Goal: Obtain resource: Download file/media

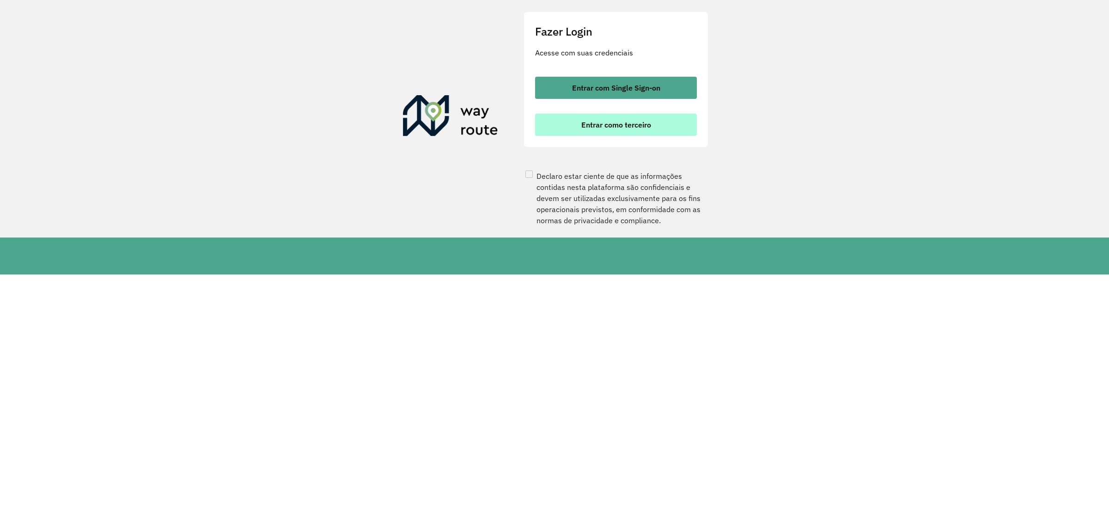
click at [625, 128] on span "Entrar como terceiro" at bounding box center [616, 124] width 70 height 7
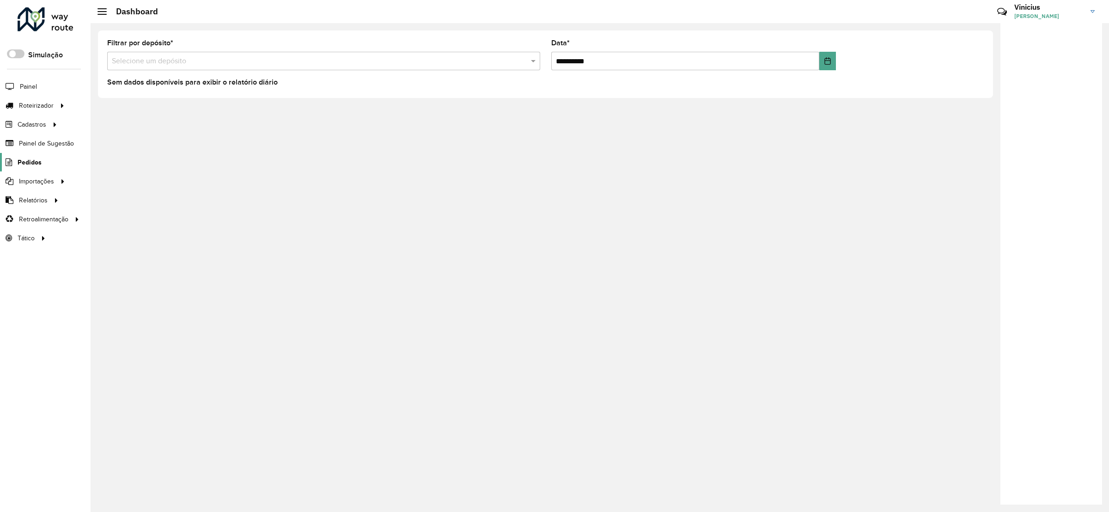
click at [39, 161] on span "Pedidos" at bounding box center [30, 163] width 24 height 10
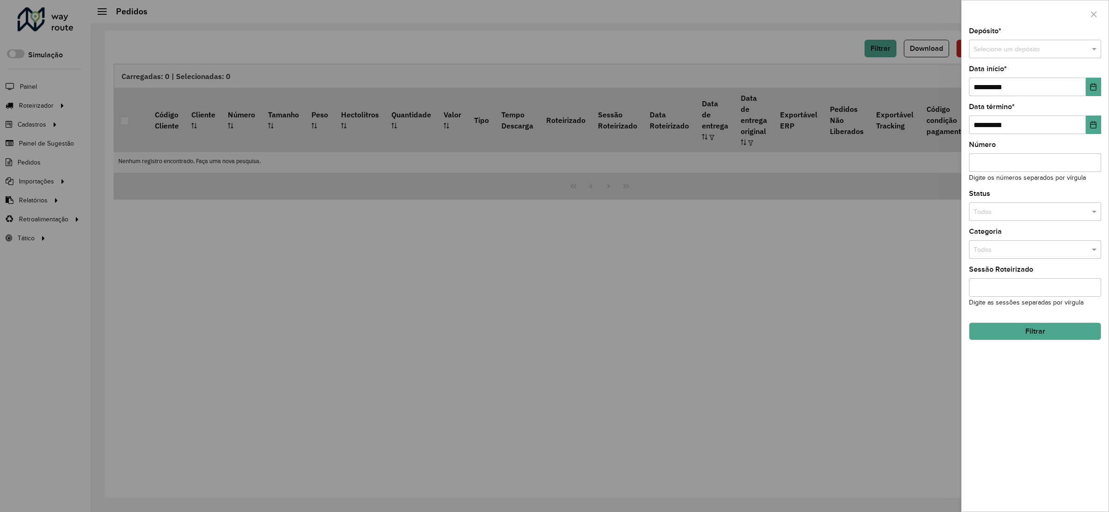
click at [1023, 35] on div "Depósito * Selecione um depósito" at bounding box center [1035, 43] width 132 height 31
click at [1015, 46] on input "text" at bounding box center [1026, 49] width 104 height 10
click at [1023, 72] on span "Revalle - [PERSON_NAME]" at bounding box center [1011, 75] width 77 height 7
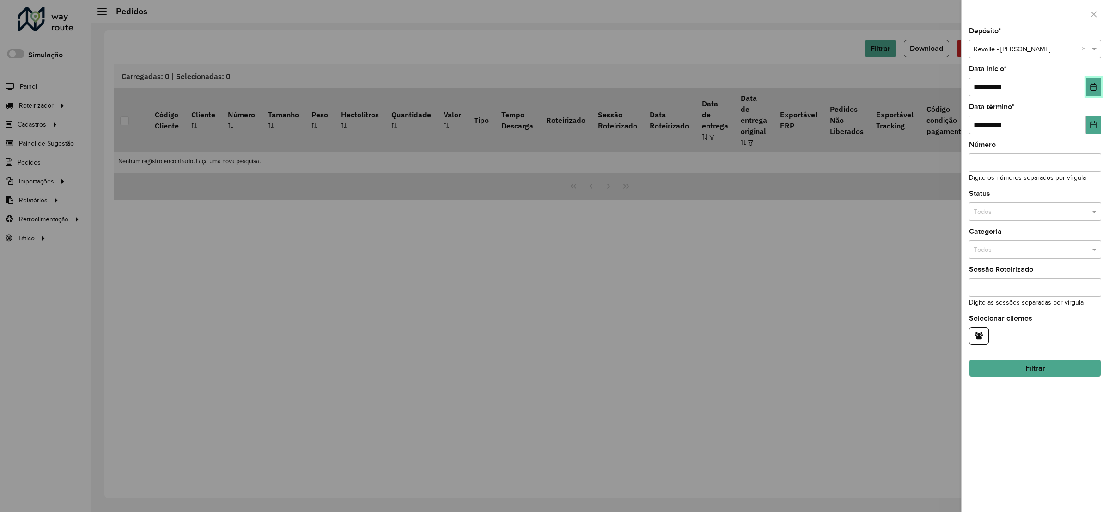
click at [1095, 84] on icon "Choose Date" at bounding box center [1093, 86] width 7 height 7
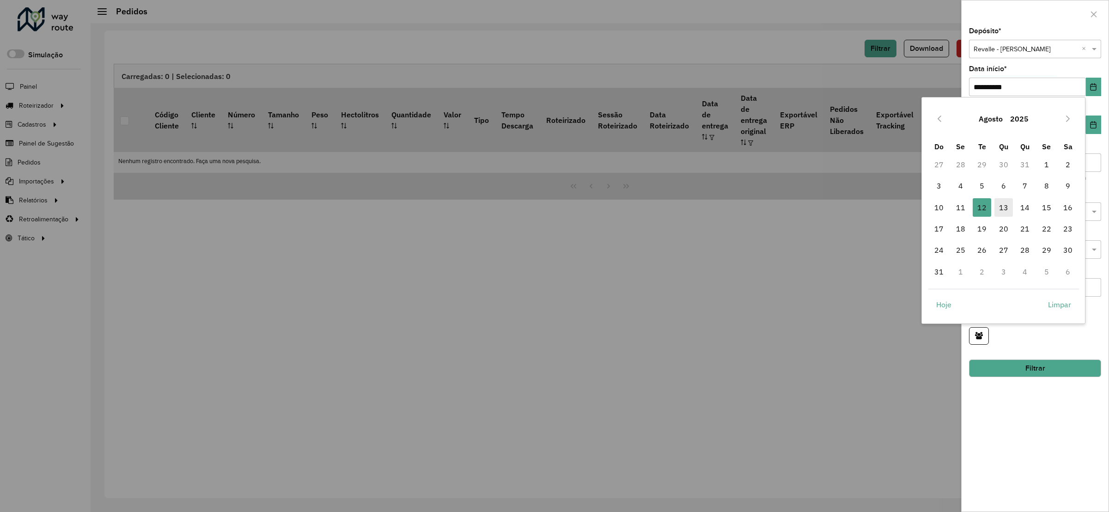
click at [1000, 209] on span "13" at bounding box center [1004, 207] width 18 height 18
type input "**********"
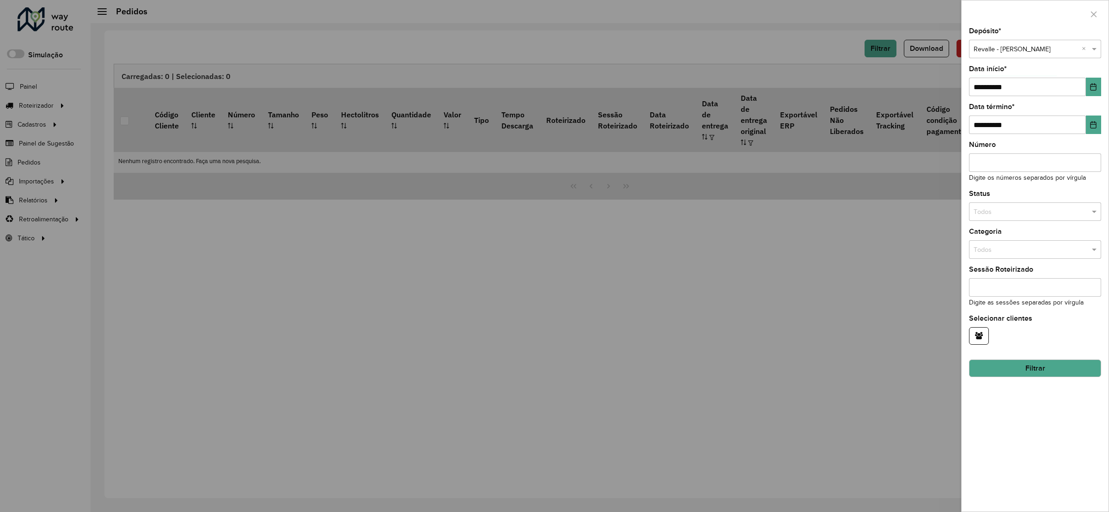
click at [1051, 368] on button "Filtrar" at bounding box center [1035, 369] width 132 height 18
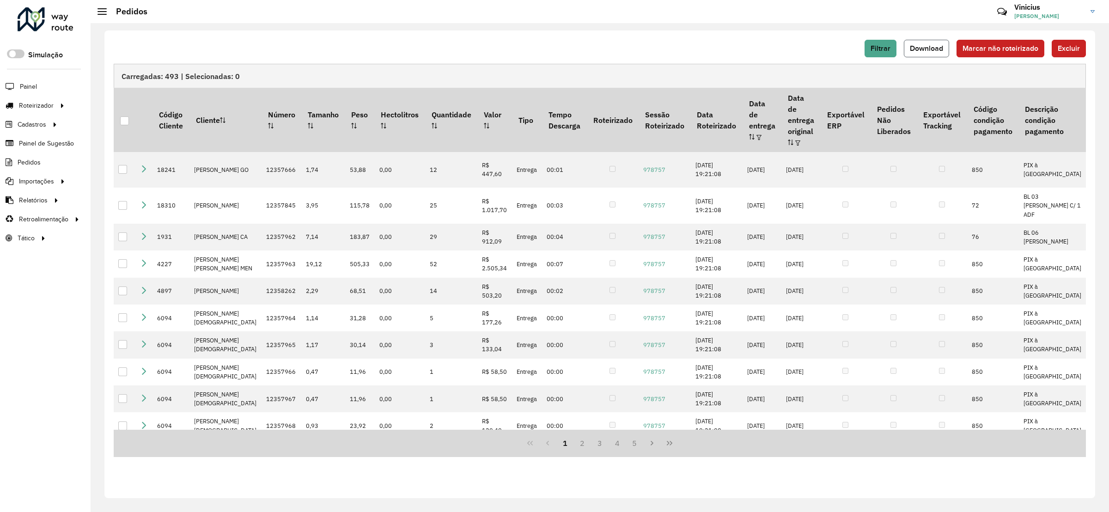
click at [926, 50] on span "Download" at bounding box center [926, 48] width 33 height 8
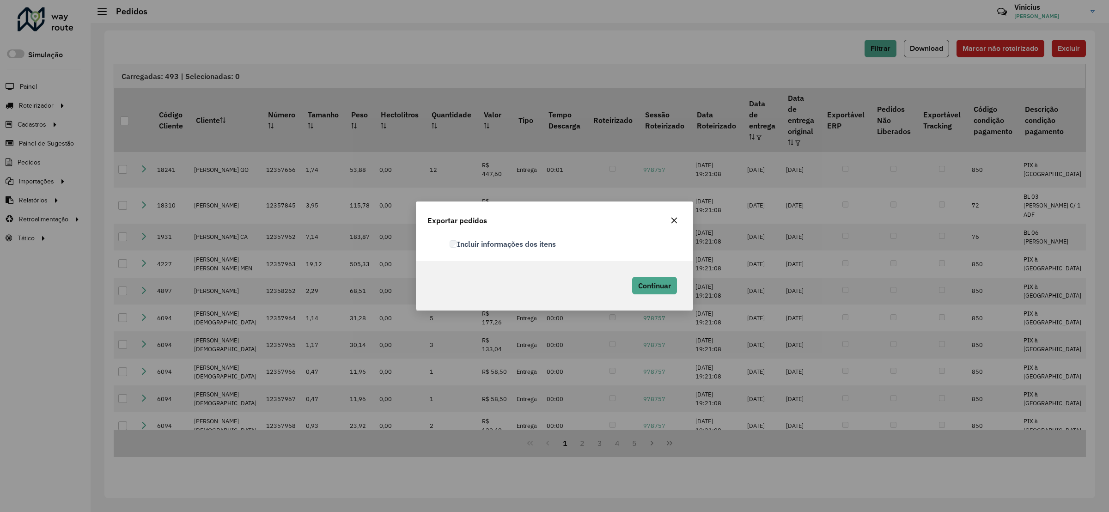
click at [652, 275] on div "Continuar" at bounding box center [653, 285] width 58 height 27
click at [653, 294] on div "Continuar" at bounding box center [653, 285] width 58 height 27
click at [652, 294] on button "Continuar" at bounding box center [654, 286] width 45 height 18
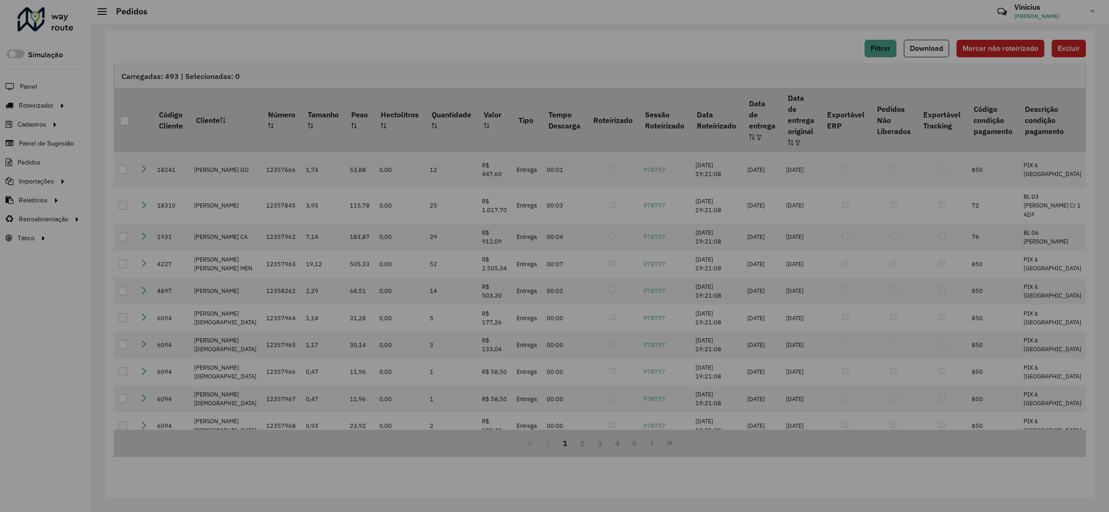
click at [650, 296] on hb-app "Aguarde... Pop-up bloqueado! Seu navegador bloqueou automáticamente a abertura …" at bounding box center [554, 256] width 1109 height 512
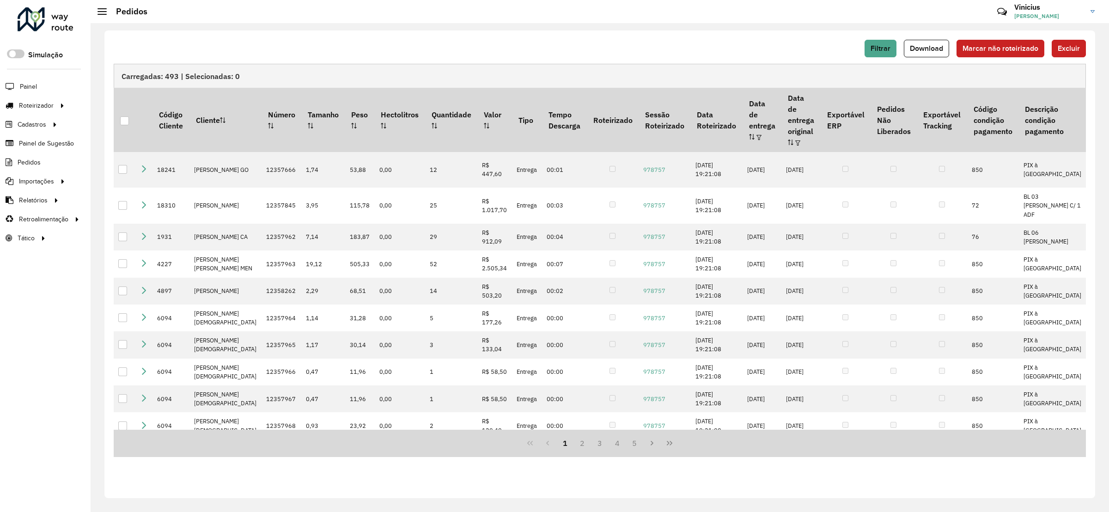
drag, startPoint x: 749, startPoint y: 25, endPoint x: 760, endPoint y: 27, distance: 11.2
click at [749, 25] on div "Filtrar Download Marcar não roteirizado Excluir Carregadas: 493 | Selecionadas:…" at bounding box center [600, 267] width 1019 height 489
click at [876, 44] on span "Filtrar" at bounding box center [881, 48] width 20 height 8
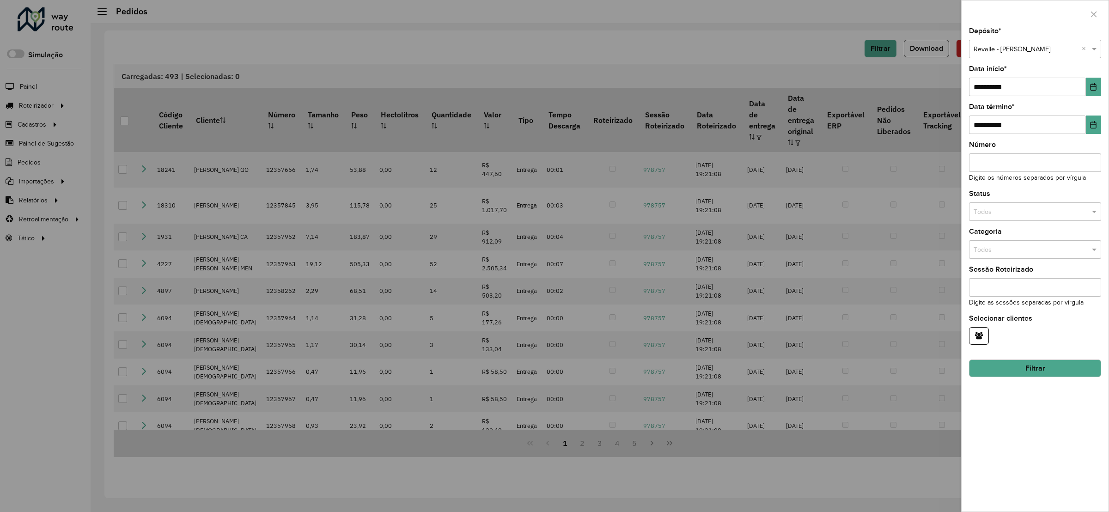
click at [1007, 46] on input "text" at bounding box center [1026, 49] width 104 height 10
click at [1016, 90] on span "Revalle Beira Rio" at bounding box center [997, 89] width 49 height 7
click at [1050, 365] on button "Filtrar" at bounding box center [1035, 369] width 132 height 18
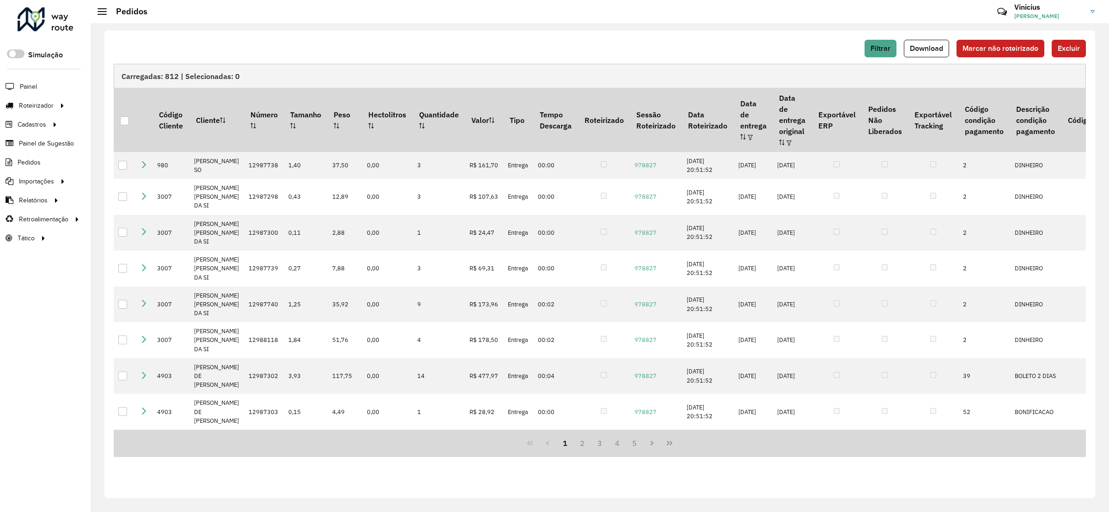
click at [954, 43] on div "Filtrar Download Marcar não roteirizado Excluir" at bounding box center [600, 49] width 972 height 18
click at [940, 43] on button "Download" at bounding box center [926, 49] width 45 height 18
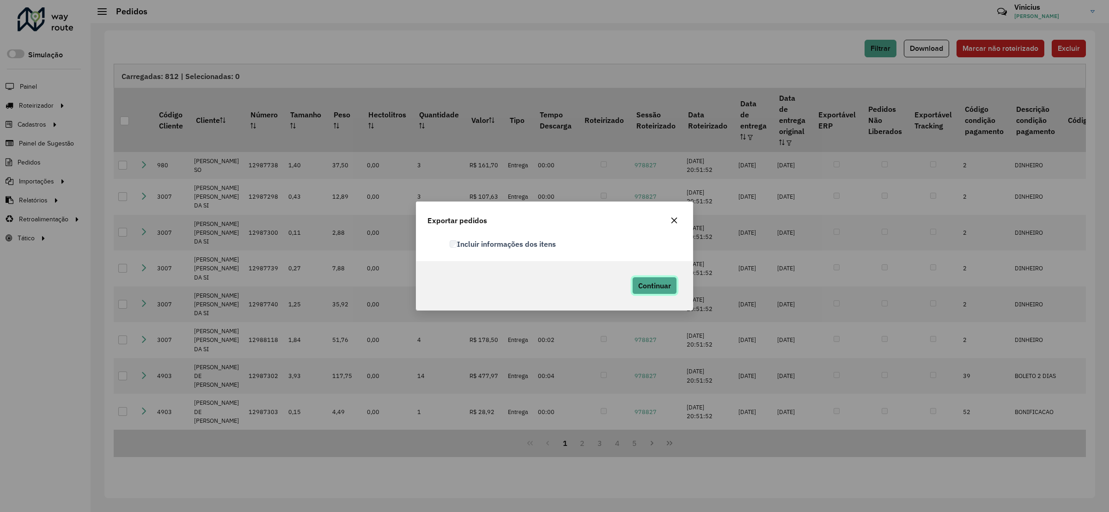
click at [657, 294] on button "Continuar" at bounding box center [654, 286] width 45 height 18
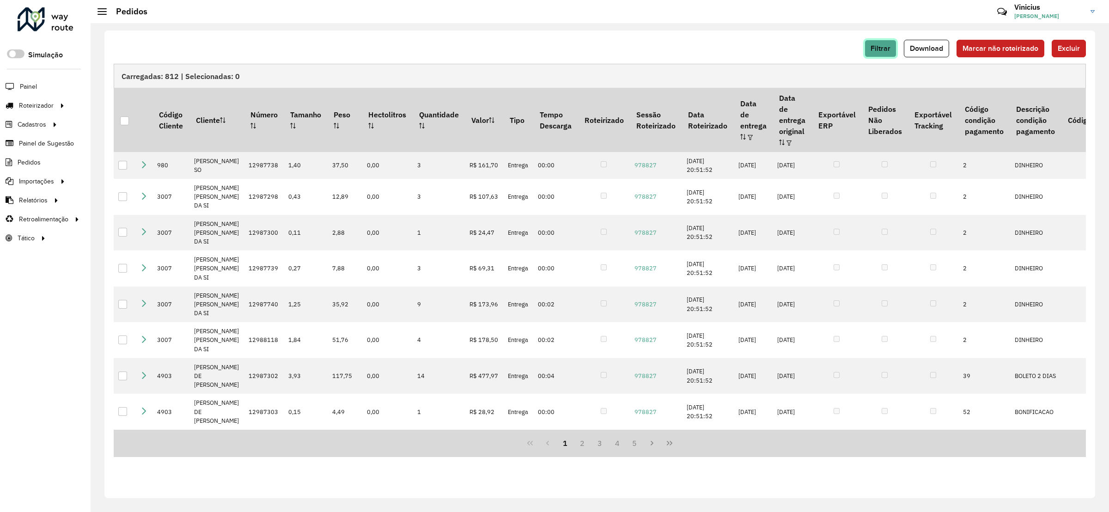
click at [877, 49] on span "Filtrar" at bounding box center [881, 48] width 20 height 8
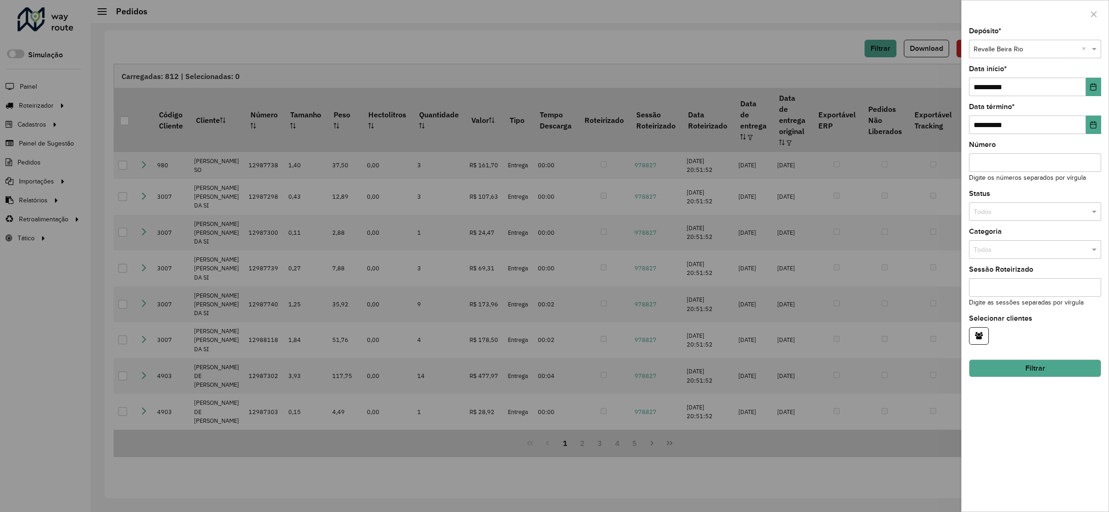
click at [1040, 47] on input "text" at bounding box center [1026, 49] width 104 height 10
click at [1019, 126] on div "Revalle - [PERSON_NAME] Revalle [PERSON_NAME] Revalle Nordeste [GEOGRAPHIC_DATA…" at bounding box center [1035, 112] width 131 height 88
click at [1018, 361] on hb-field-button "Filtrar" at bounding box center [1035, 364] width 132 height 25
click at [1041, 42] on div "Selecione um depósito × Revalle Beira Rio ×" at bounding box center [1035, 49] width 132 height 18
drag, startPoint x: 1046, startPoint y: 16, endPoint x: 1054, endPoint y: 12, distance: 8.9
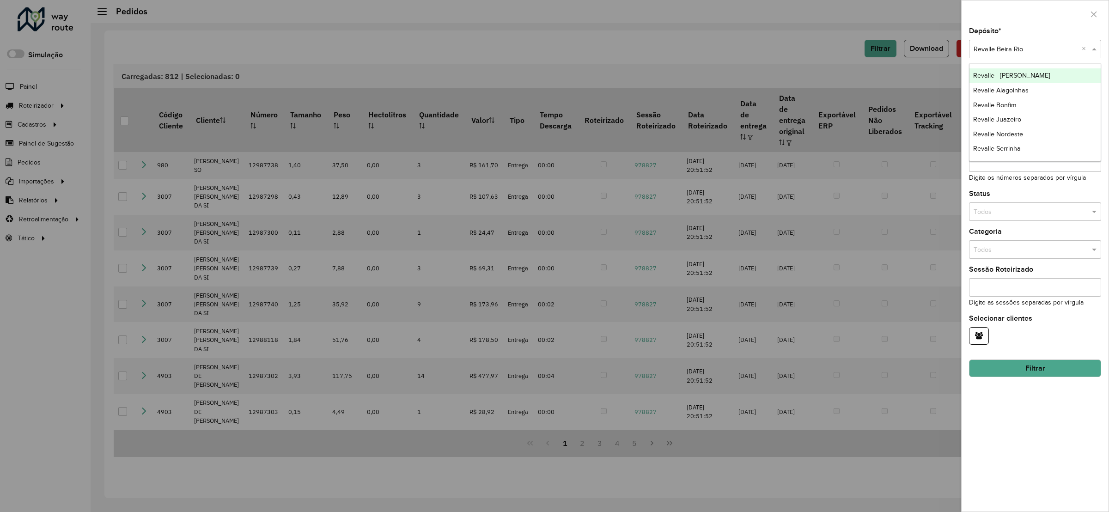
click at [1047, 14] on div at bounding box center [1035, 13] width 147 height 27
click at [1019, 358] on hb-field-button "Filtrar" at bounding box center [1035, 364] width 132 height 25
click at [1022, 365] on button "Filtrar" at bounding box center [1035, 369] width 132 height 18
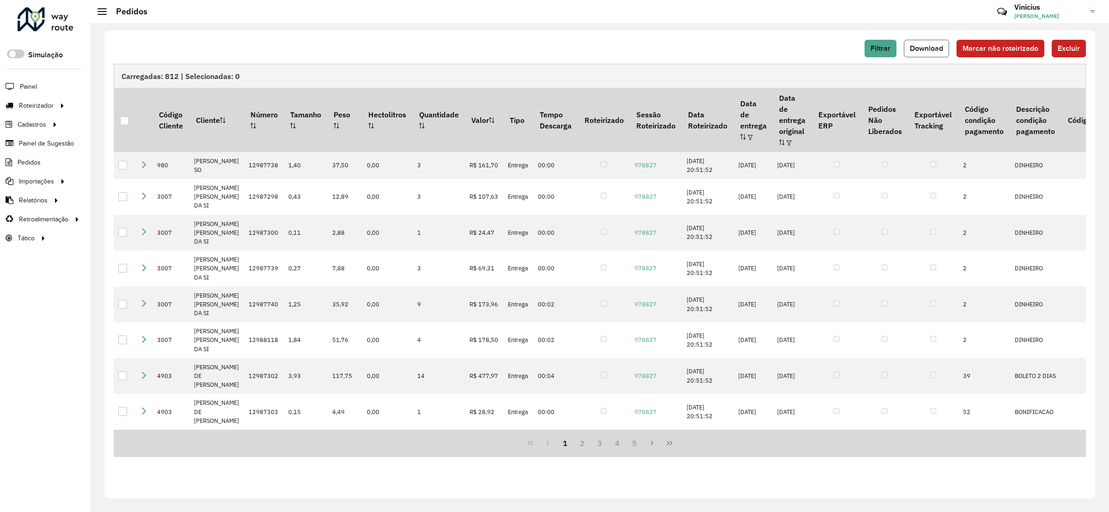
click at [919, 55] on button "Download" at bounding box center [926, 49] width 45 height 18
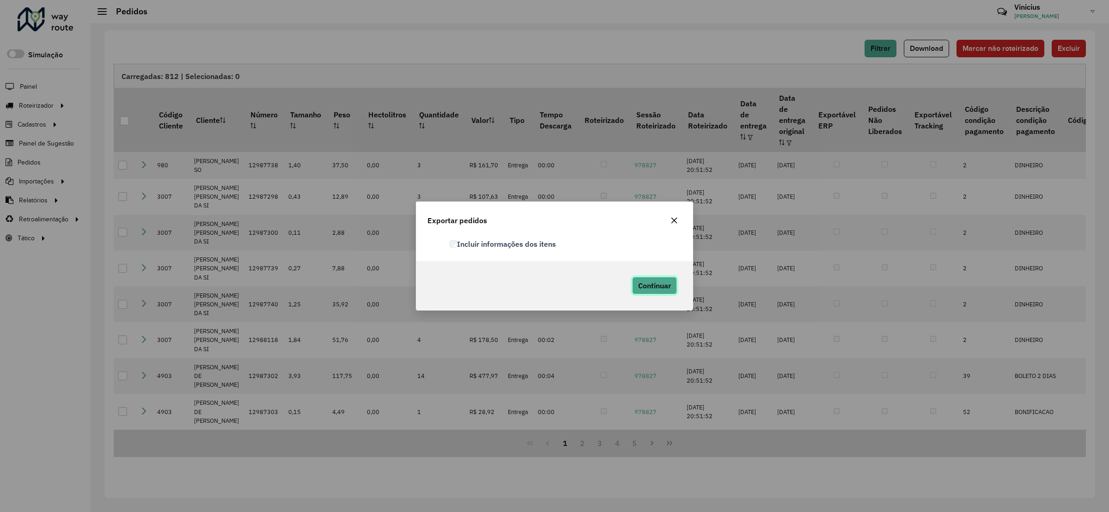
click at [638, 290] on span "Continuar" at bounding box center [654, 285] width 33 height 9
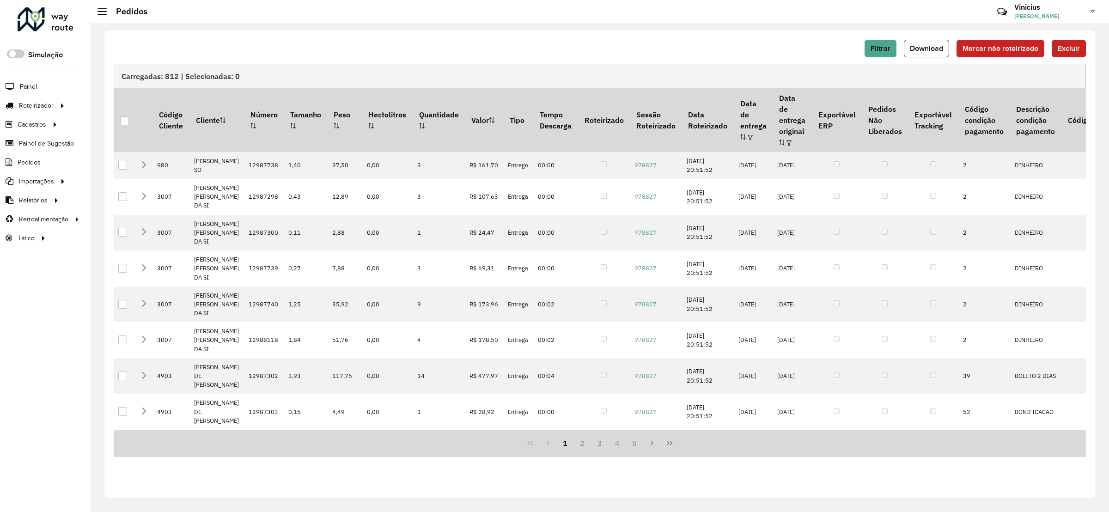
click at [750, 29] on div "Filtrar Download Marcar não roteirizado Excluir Carregadas: 812 | Selecionadas:…" at bounding box center [600, 267] width 1019 height 489
click at [887, 43] on button "Filtrar" at bounding box center [881, 49] width 32 height 18
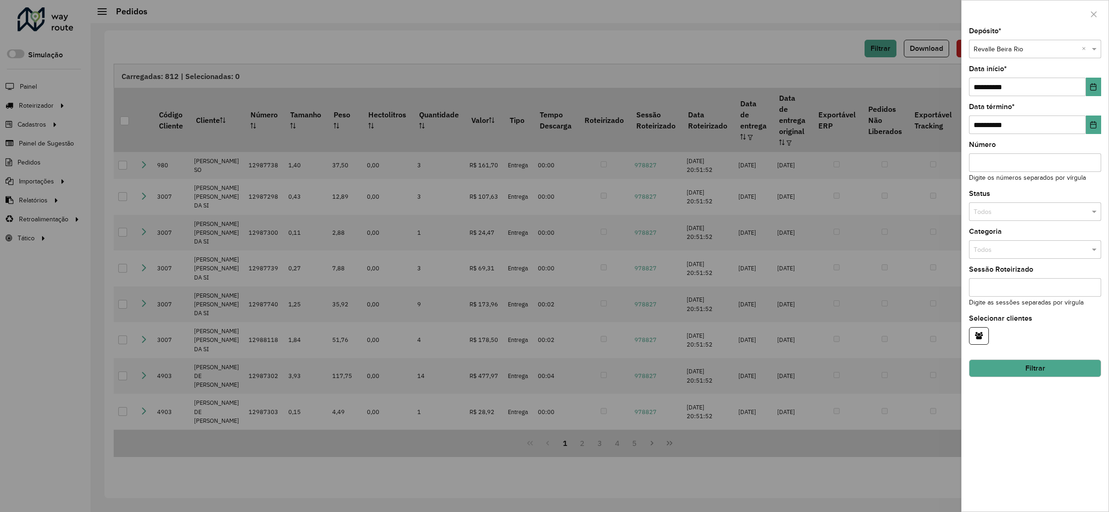
click at [1032, 57] on div "Selecione um depósito × Revalle Beira Rio ×" at bounding box center [1035, 49] width 132 height 18
drag, startPoint x: 1019, startPoint y: 150, endPoint x: 1018, endPoint y: 162, distance: 12.1
click at [1018, 150] on span "Revalle Serrinha" at bounding box center [997, 148] width 48 height 7
click at [1013, 365] on button "Filtrar" at bounding box center [1035, 369] width 132 height 18
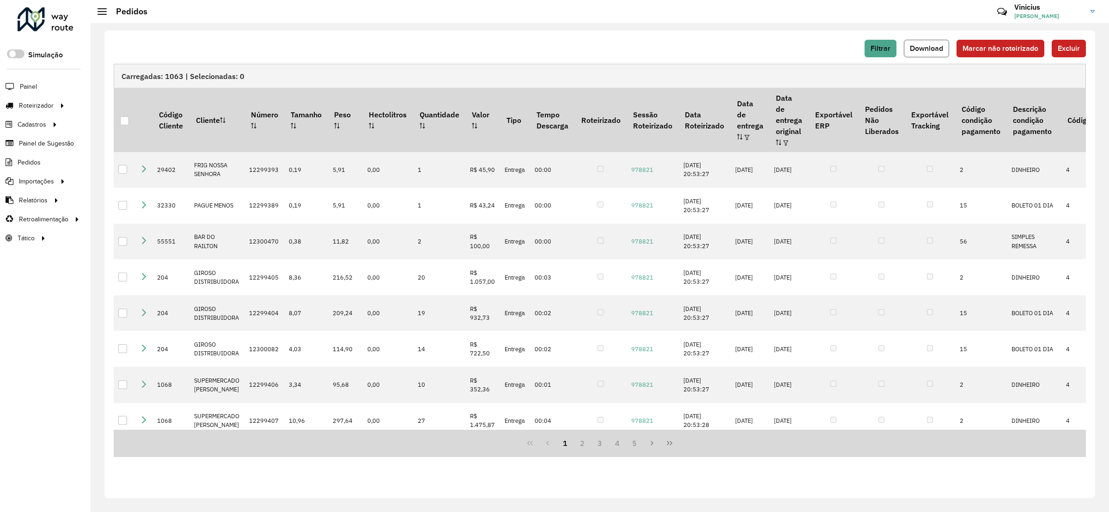
click at [925, 52] on span "Download" at bounding box center [926, 48] width 33 height 8
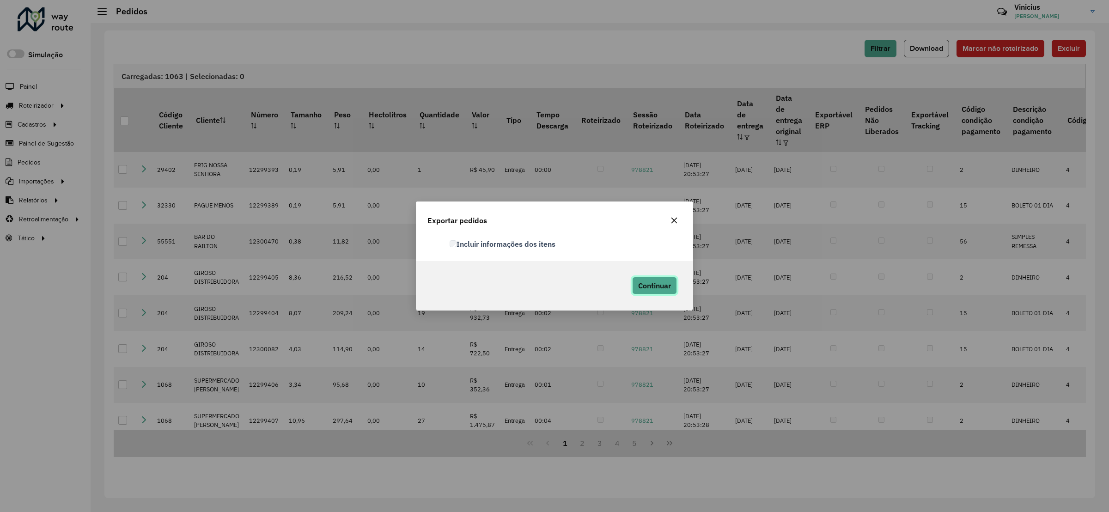
drag, startPoint x: 659, startPoint y: 286, endPoint x: 665, endPoint y: 284, distance: 6.3
click at [659, 286] on span "Continuar" at bounding box center [654, 285] width 33 height 9
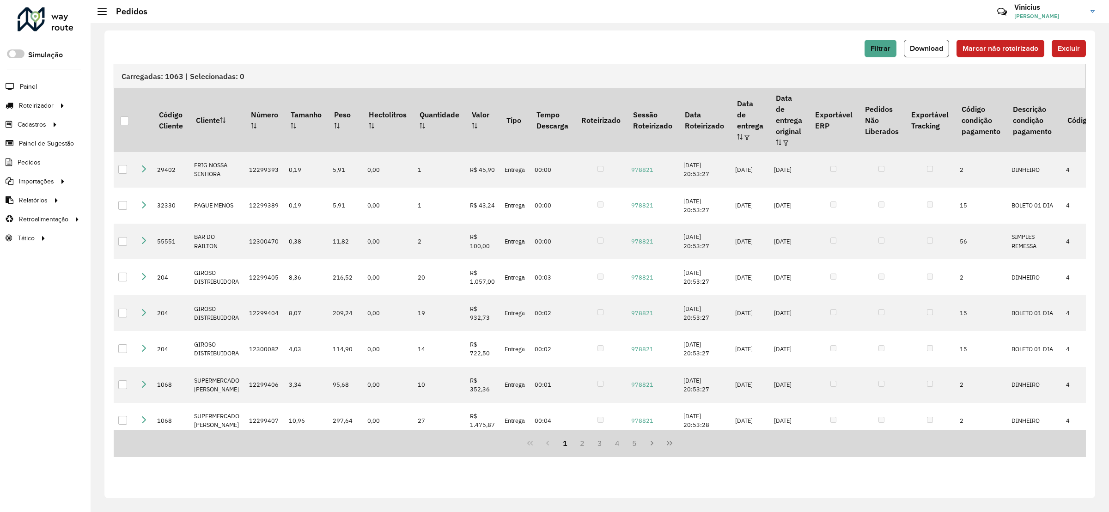
click at [637, 32] on div "Filtrar Download Marcar não roteirizado Excluir Carregadas: 1063 | Selecionadas…" at bounding box center [599, 265] width 991 height 468
click at [878, 50] on span "Filtrar" at bounding box center [881, 48] width 20 height 8
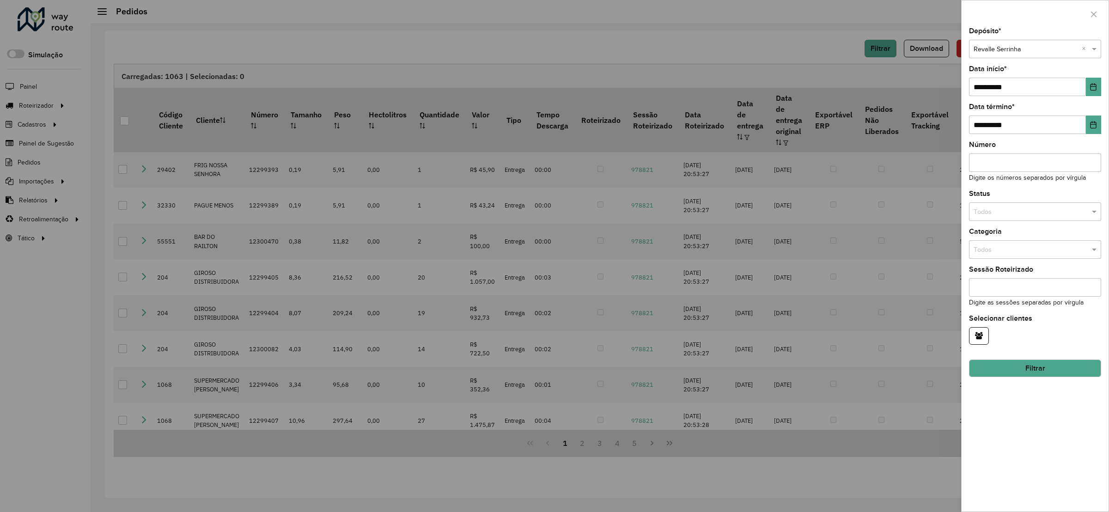
click at [1013, 53] on input "text" at bounding box center [1026, 49] width 104 height 10
click at [1031, 147] on div "Revalle Nordeste" at bounding box center [1035, 148] width 131 height 15
click at [1021, 362] on button "Filtrar" at bounding box center [1035, 369] width 132 height 18
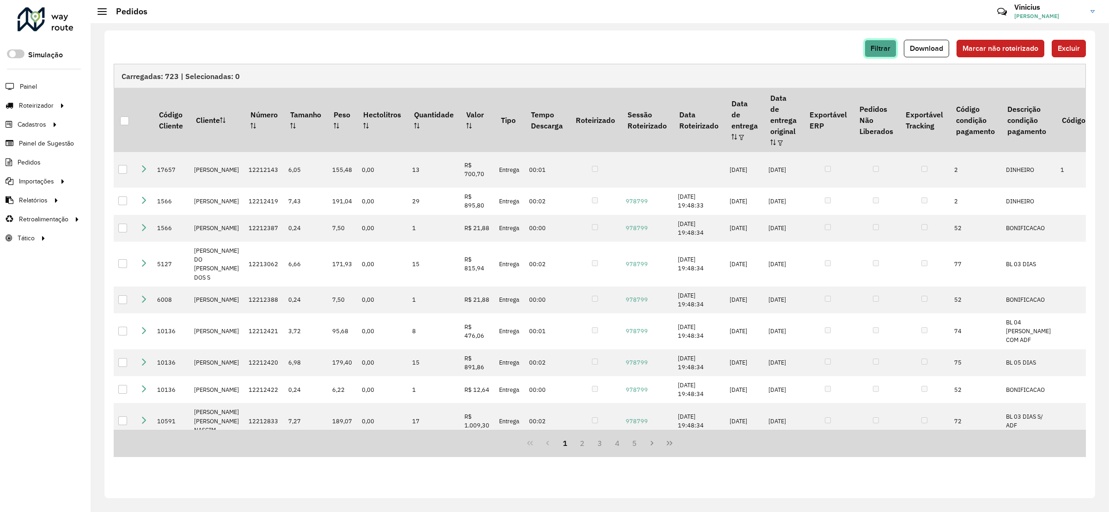
click at [882, 44] on button "Filtrar" at bounding box center [881, 49] width 32 height 18
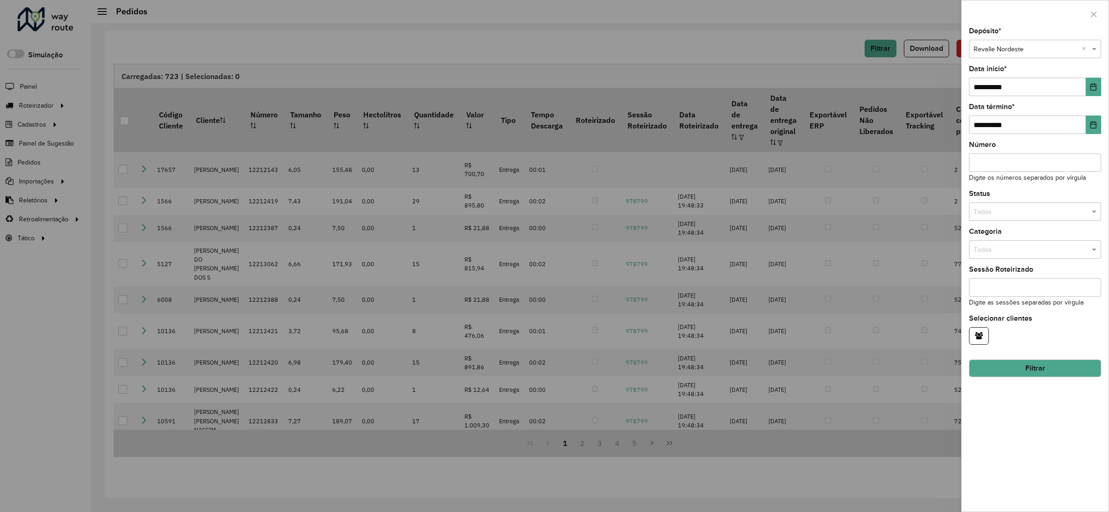
click at [1040, 368] on button "Filtrar" at bounding box center [1035, 369] width 132 height 18
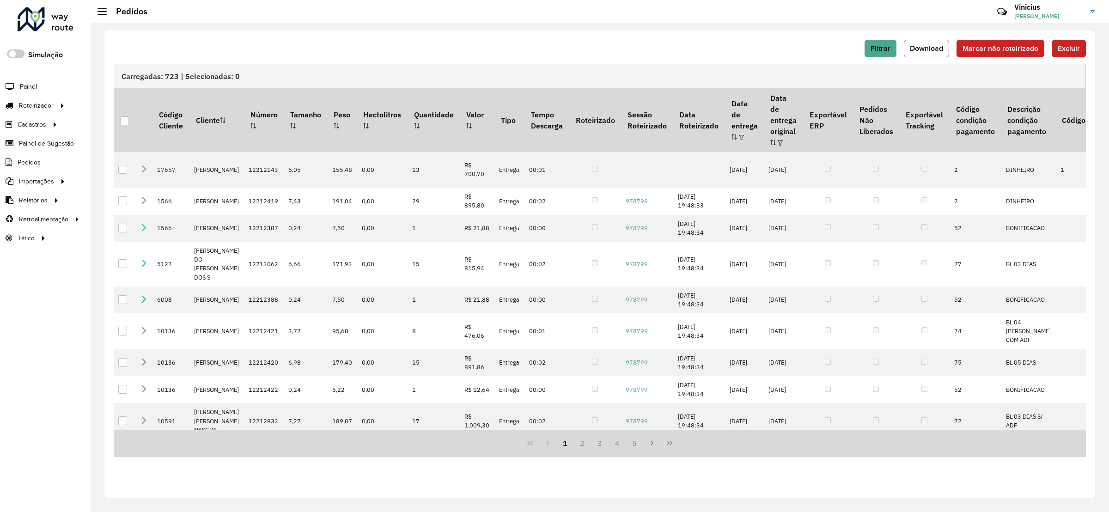
click at [923, 52] on span "Download" at bounding box center [926, 48] width 33 height 8
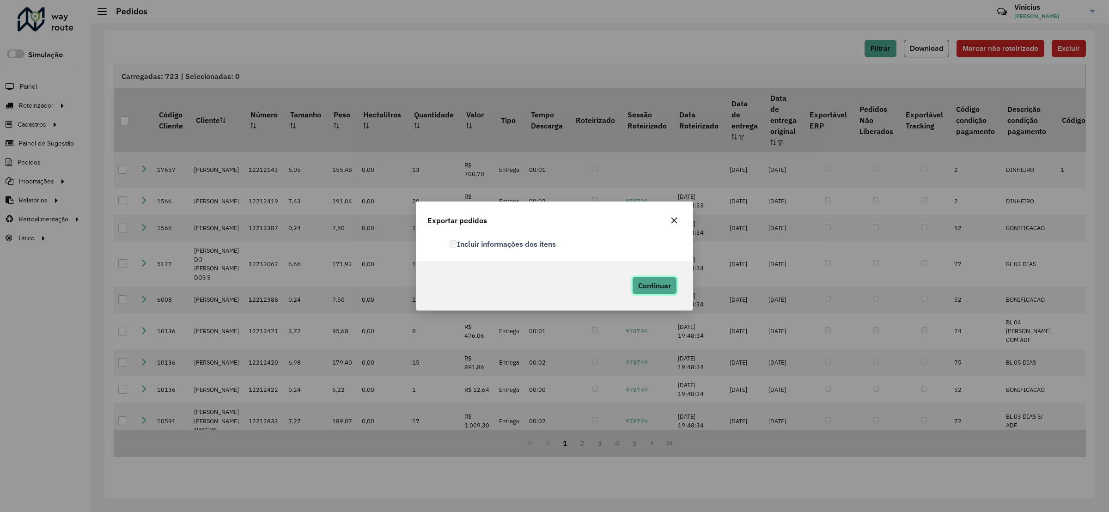
click at [652, 283] on span "Continuar" at bounding box center [654, 285] width 33 height 9
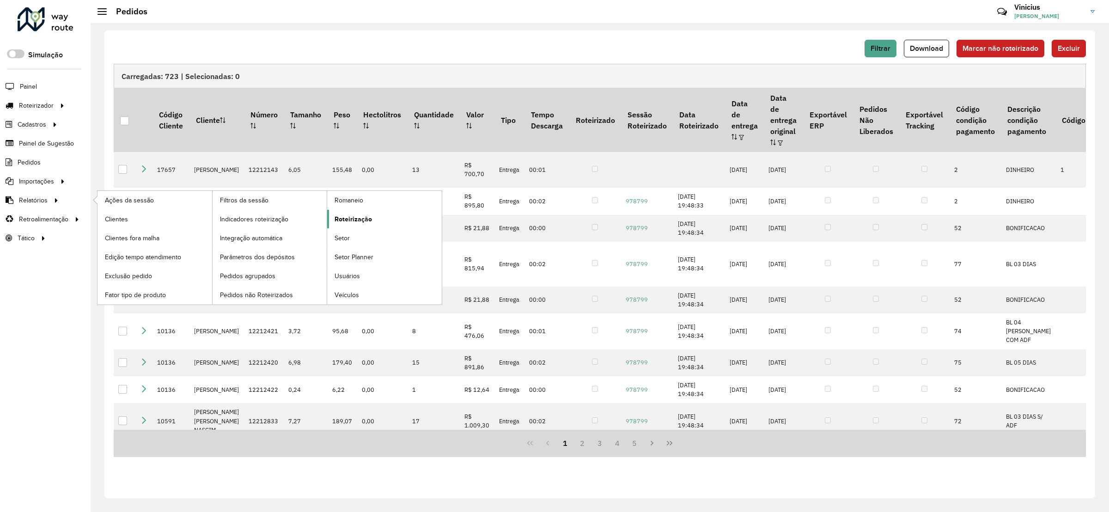
click at [363, 217] on span "Roteirização" at bounding box center [353, 219] width 37 height 10
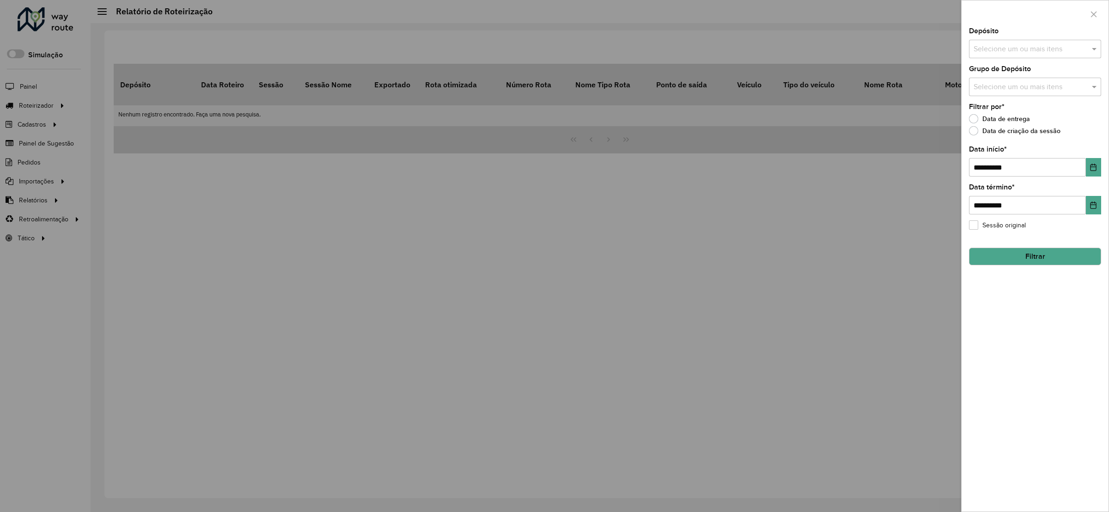
click at [1034, 51] on input "text" at bounding box center [1031, 49] width 118 height 11
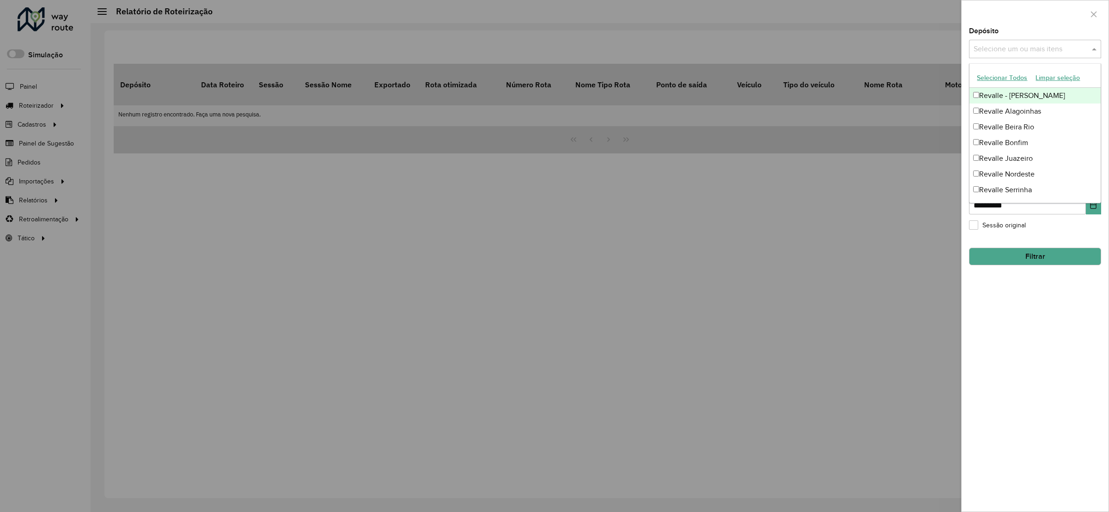
click at [1009, 97] on div "Revalle - [PERSON_NAME]" at bounding box center [1035, 96] width 131 height 16
click at [1072, 25] on div at bounding box center [1035, 13] width 147 height 27
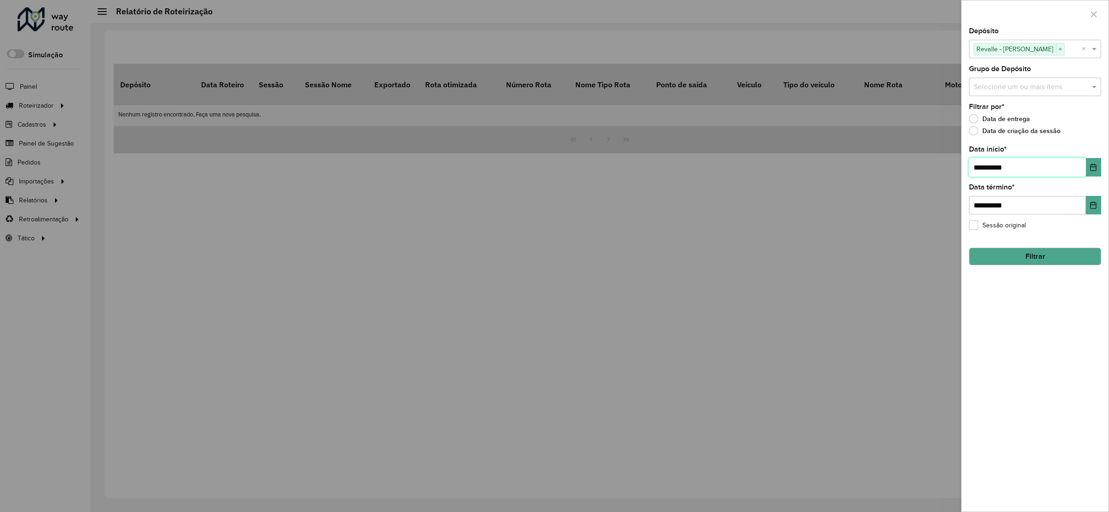
click at [1068, 171] on input "**********" at bounding box center [1027, 167] width 117 height 18
click at [1093, 169] on icon "Choose Date" at bounding box center [1093, 167] width 7 height 7
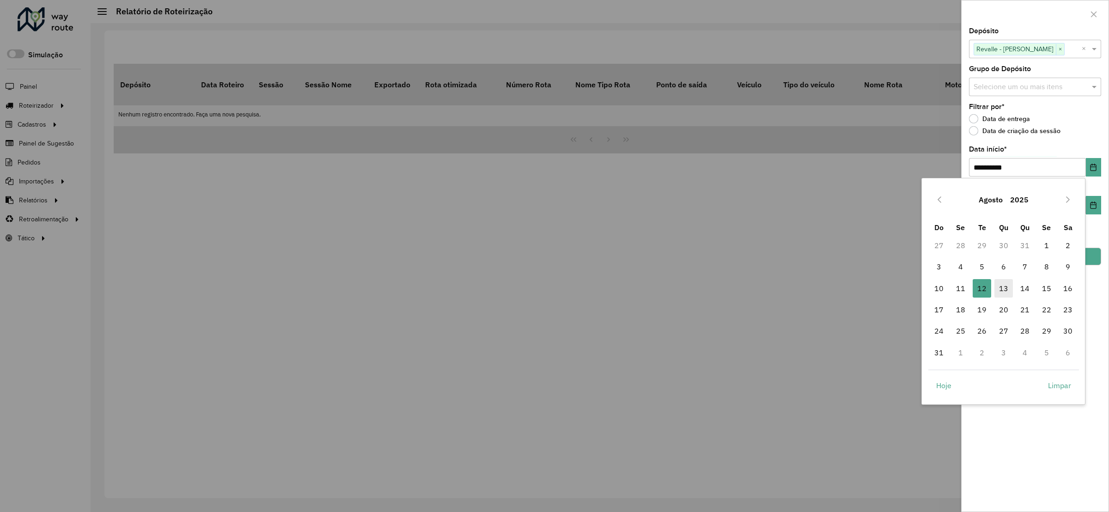
click at [1002, 283] on span "13" at bounding box center [1004, 288] width 18 height 18
type input "**********"
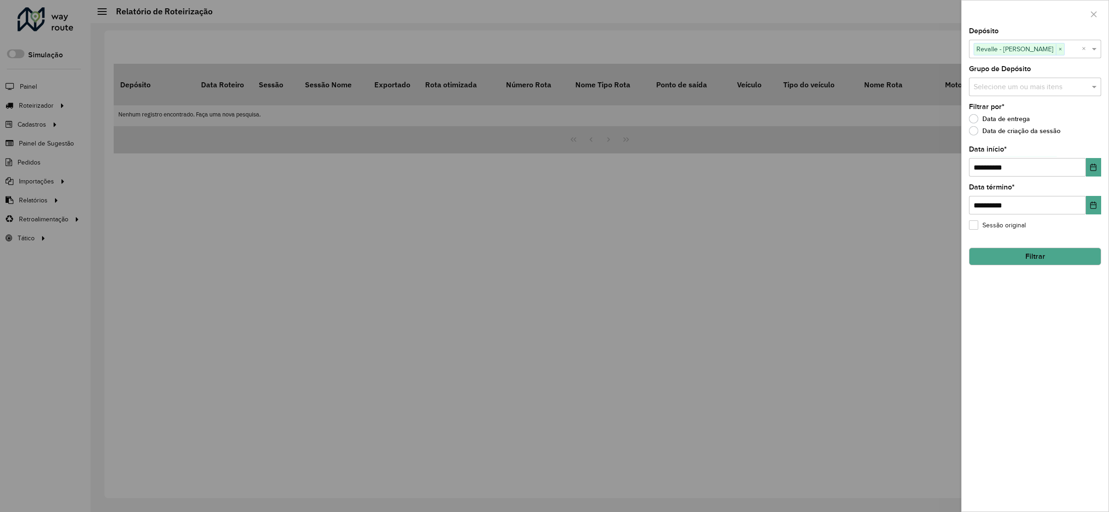
click at [1033, 268] on div "**********" at bounding box center [1035, 270] width 147 height 484
click at [1031, 263] on button "Filtrar" at bounding box center [1035, 257] width 132 height 18
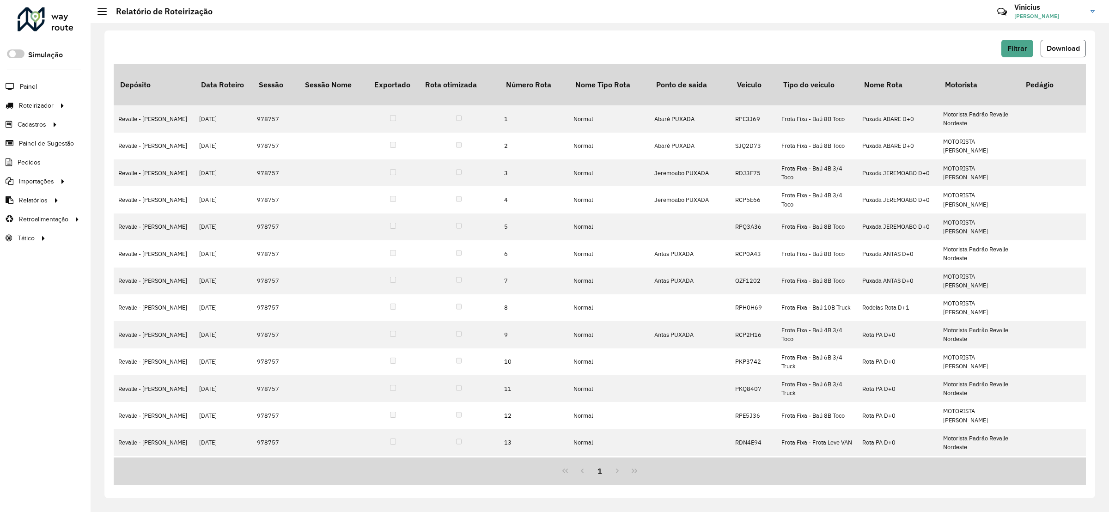
click at [1061, 46] on span "Download" at bounding box center [1063, 48] width 33 height 8
click at [1018, 49] on span "Filtrar" at bounding box center [1018, 48] width 20 height 8
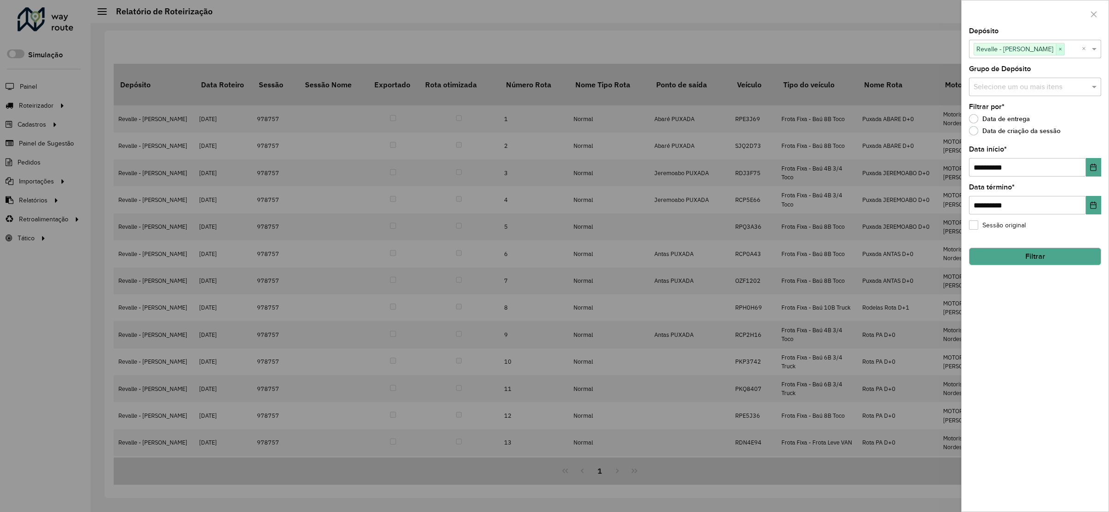
drag, startPoint x: 1047, startPoint y: 48, endPoint x: 1050, endPoint y: 52, distance: 5.0
click at [1056, 48] on span "×" at bounding box center [1060, 49] width 8 height 11
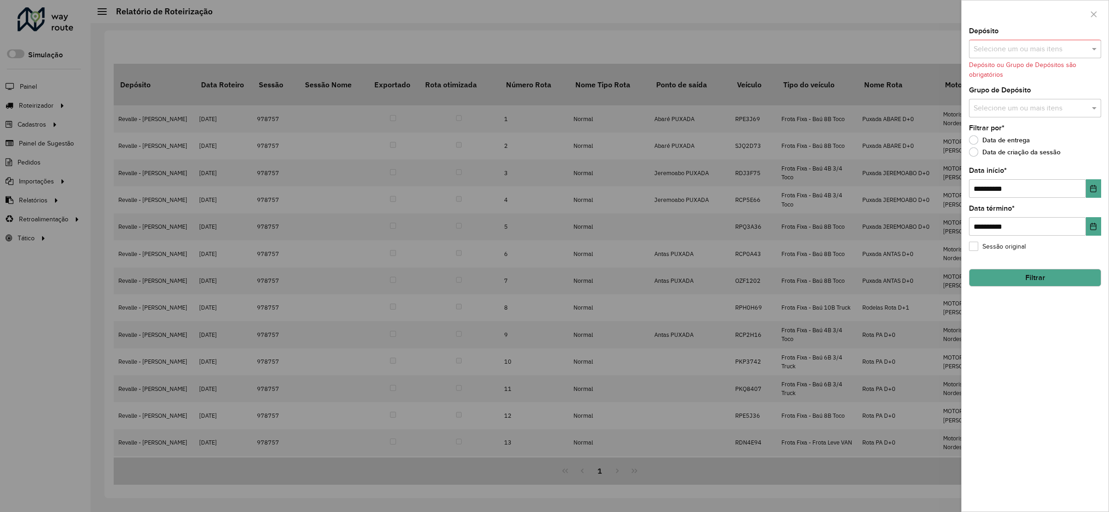
click at [1050, 52] on input "text" at bounding box center [1031, 49] width 118 height 11
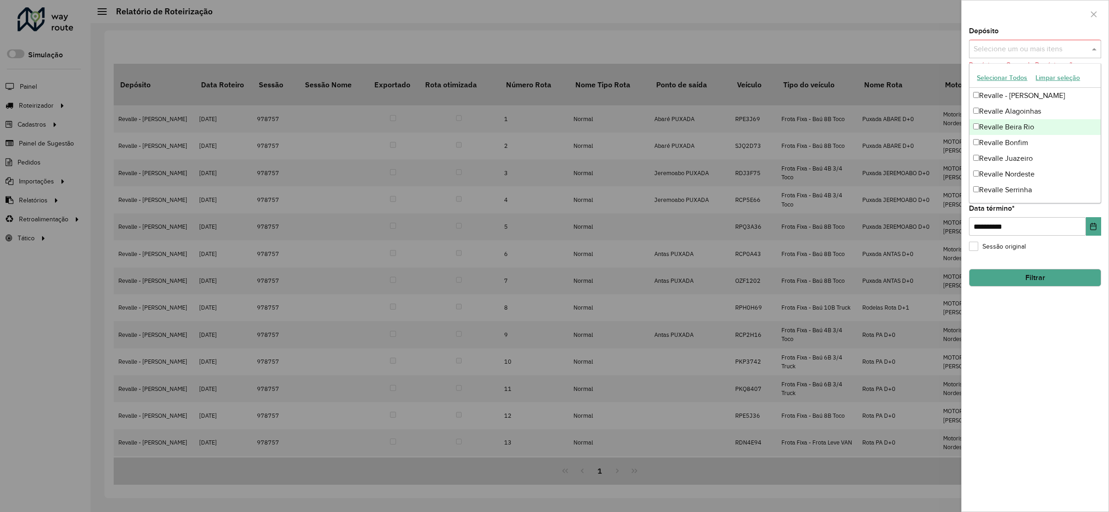
click at [1027, 126] on div "Revalle Beira Rio" at bounding box center [1035, 127] width 131 height 16
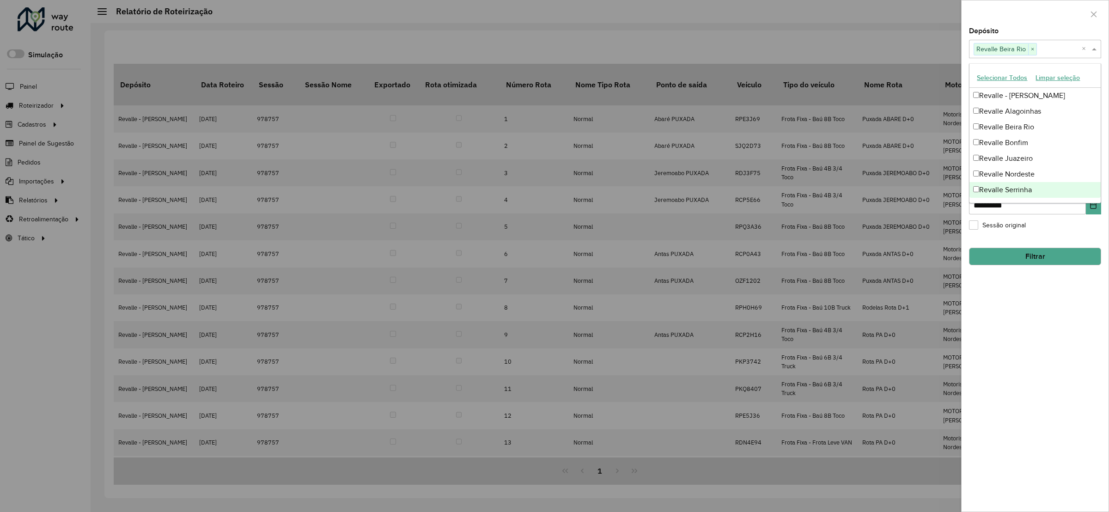
click at [1037, 259] on button "Filtrar" at bounding box center [1035, 257] width 132 height 18
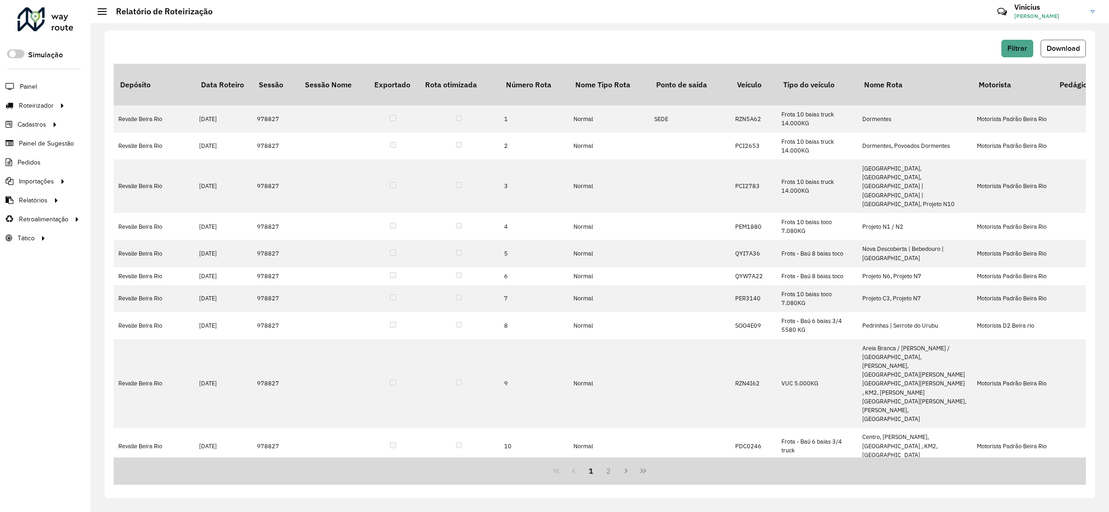
click at [1075, 52] on span "Download" at bounding box center [1063, 48] width 33 height 8
click at [1008, 52] on span "Filtrar" at bounding box center [1018, 48] width 20 height 8
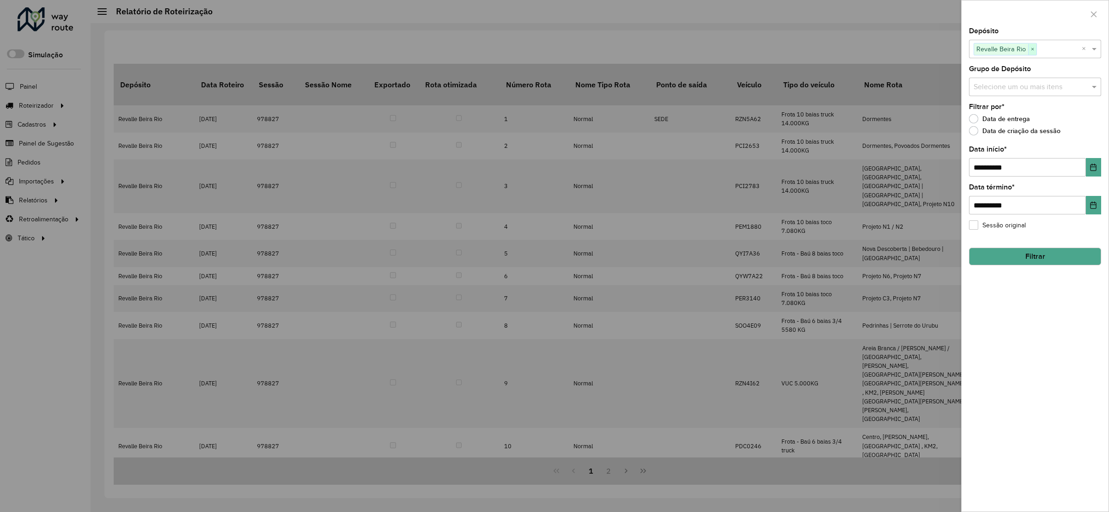
click at [1034, 55] on span "×" at bounding box center [1032, 49] width 8 height 11
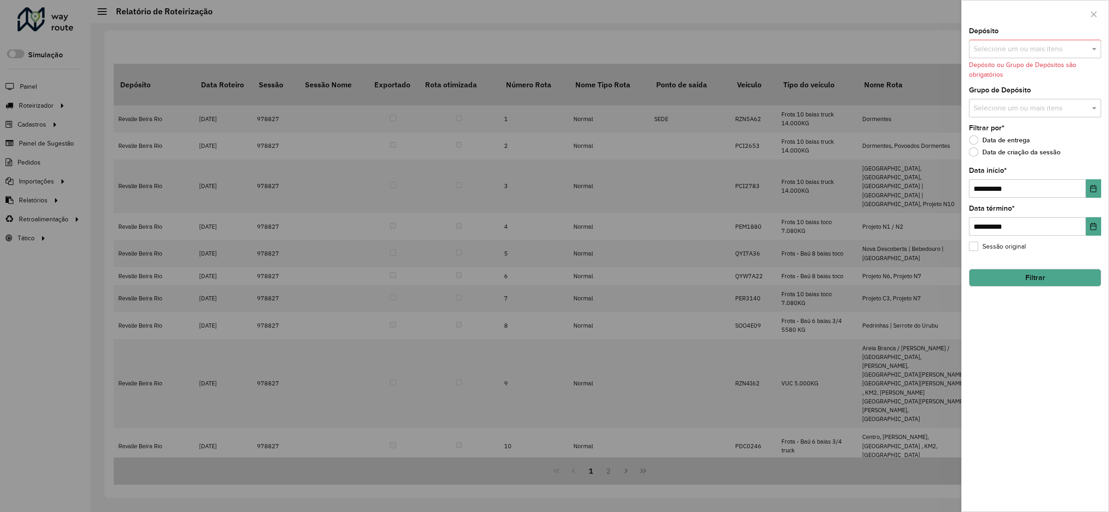
click at [1034, 55] on input "text" at bounding box center [1031, 49] width 118 height 11
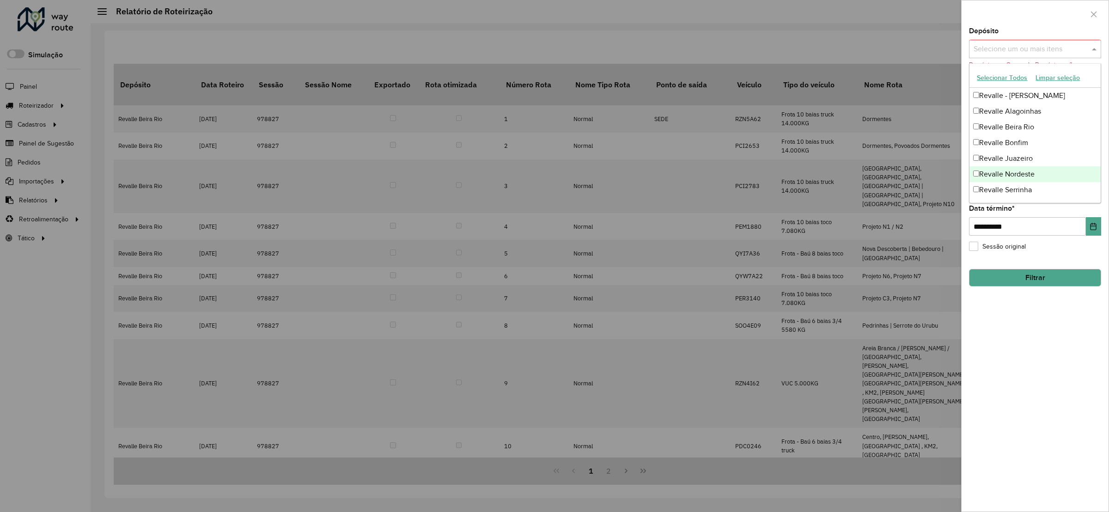
click at [1043, 179] on div "Revalle Nordeste" at bounding box center [1035, 174] width 131 height 16
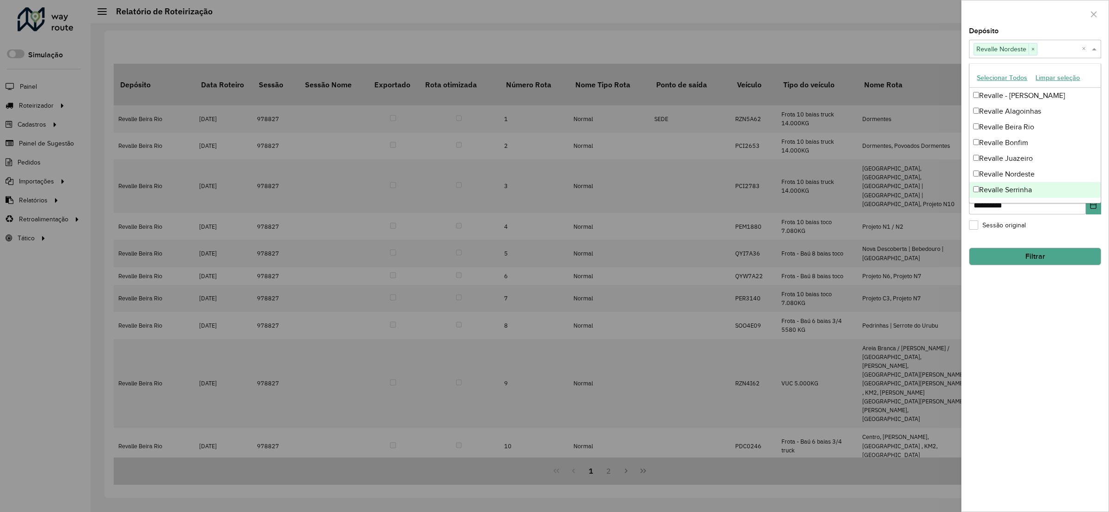
click at [1027, 255] on button "Filtrar" at bounding box center [1035, 257] width 132 height 18
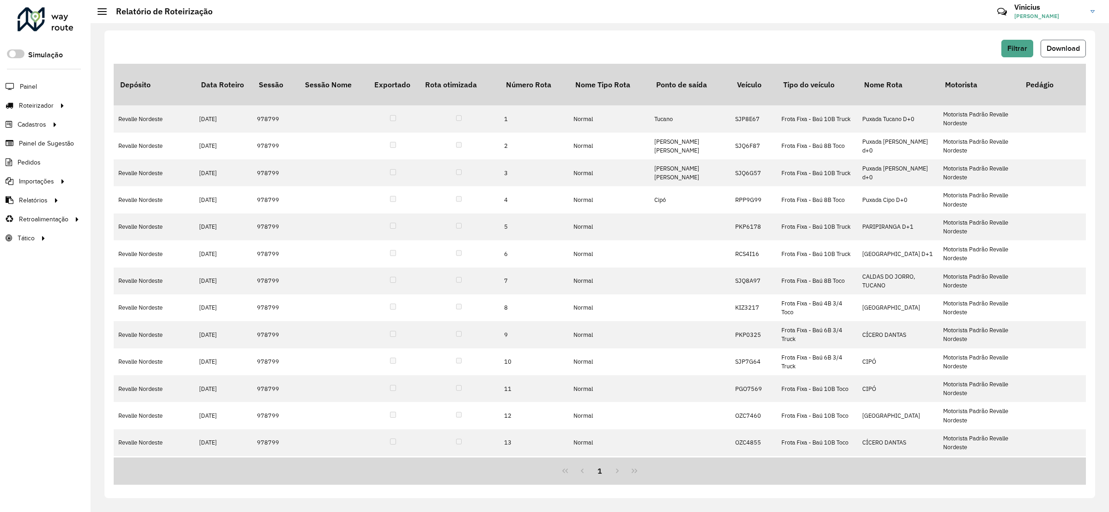
click at [1060, 43] on button "Download" at bounding box center [1063, 49] width 45 height 18
click at [788, 32] on div "Filtrar Download Depósito Data Roteiro Sessão Sessão Nome Exportado Rota otimiz…" at bounding box center [599, 265] width 991 height 468
click at [1016, 53] on button "Filtrar" at bounding box center [1018, 49] width 32 height 18
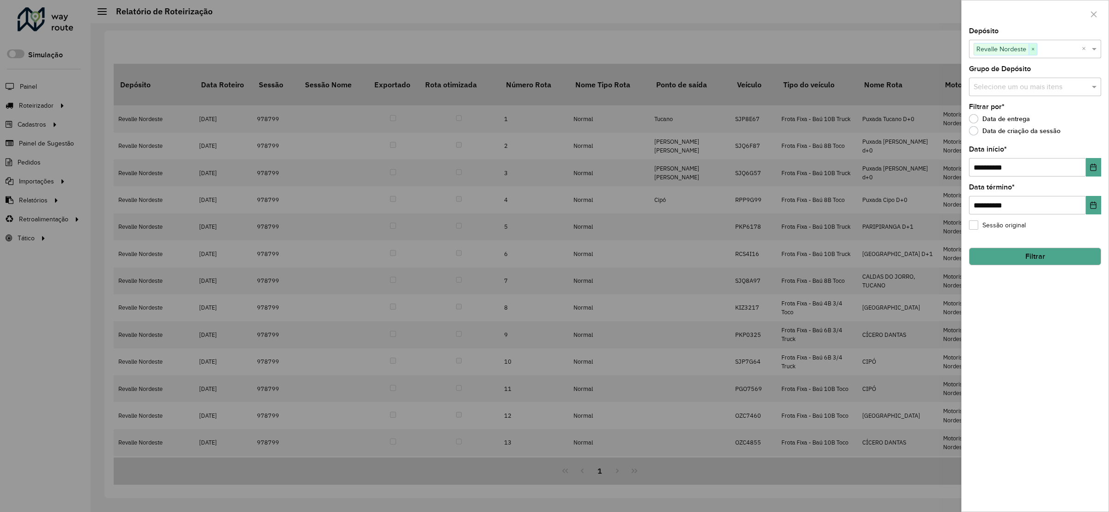
click at [1036, 49] on span "×" at bounding box center [1033, 49] width 8 height 11
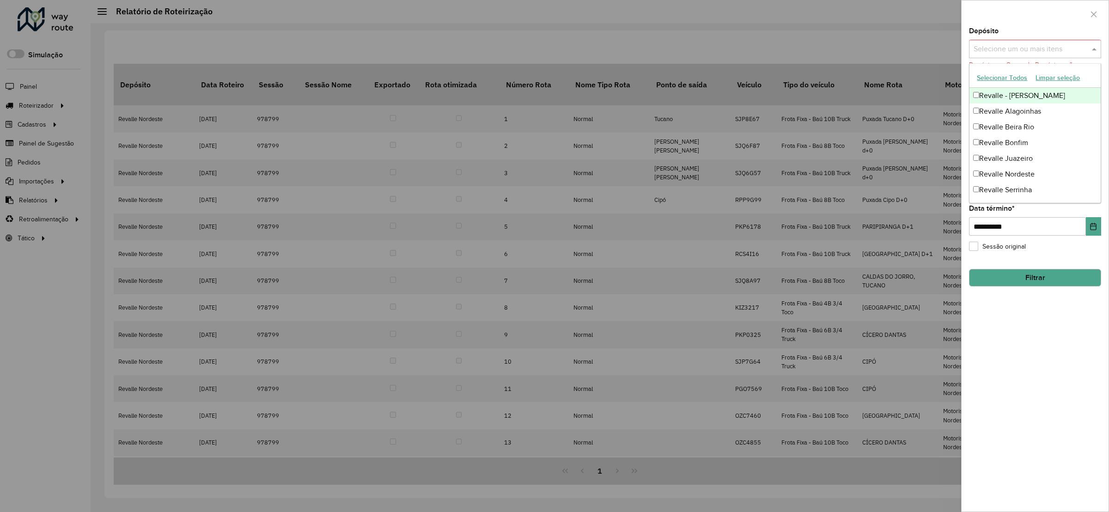
click at [1034, 50] on input "text" at bounding box center [1031, 49] width 118 height 11
click at [1020, 188] on div "Revalle Serrinha" at bounding box center [1035, 190] width 131 height 16
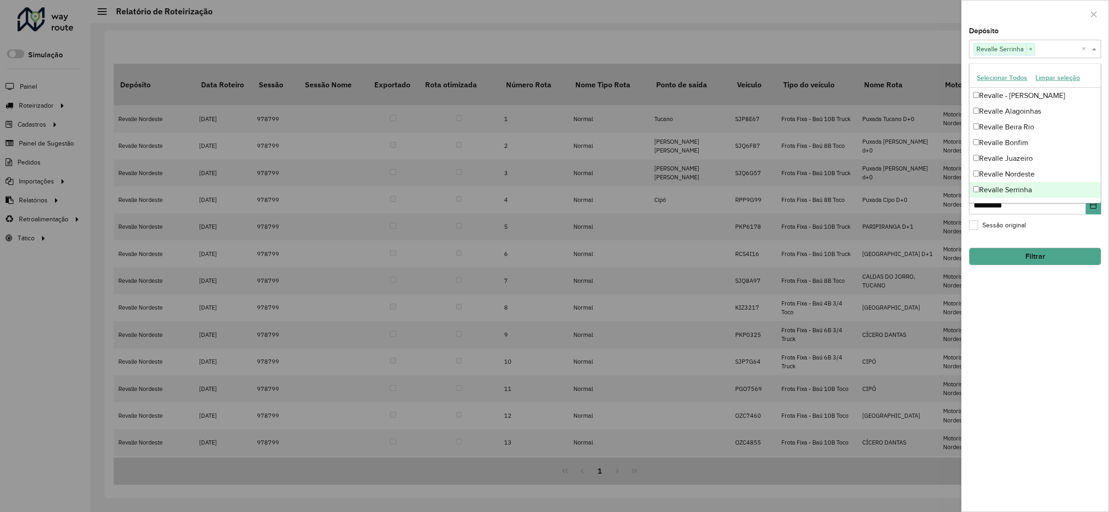
click at [1013, 257] on button "Filtrar" at bounding box center [1035, 257] width 132 height 18
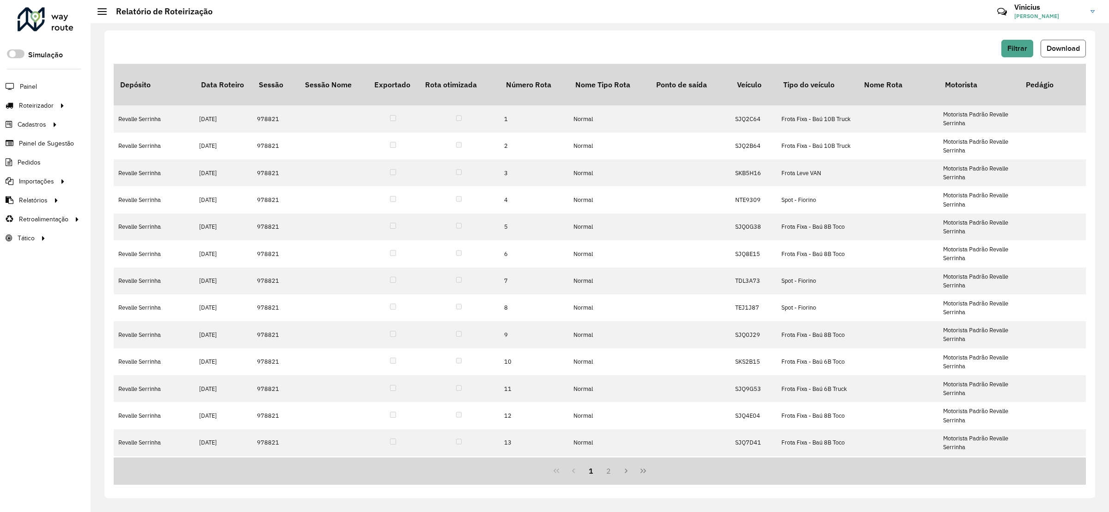
click at [1065, 43] on button "Download" at bounding box center [1063, 49] width 45 height 18
